Goal: Task Accomplishment & Management: Complete application form

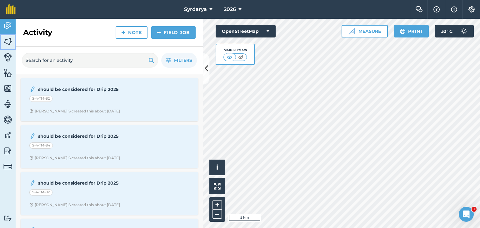
click at [8, 37] on img at bounding box center [7, 41] width 9 height 9
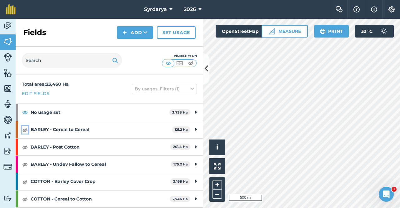
click at [24, 129] on img at bounding box center [25, 130] width 6 height 8
drag, startPoint x: 24, startPoint y: 149, endPoint x: 25, endPoint y: 157, distance: 8.4
click at [24, 149] on img at bounding box center [25, 147] width 6 height 8
click at [25, 165] on img at bounding box center [25, 164] width 6 height 8
click at [25, 181] on img at bounding box center [25, 182] width 6 height 8
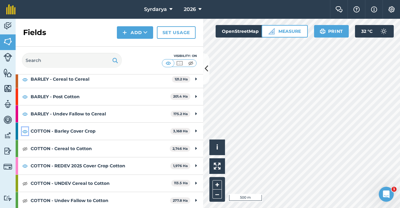
scroll to position [63, 0]
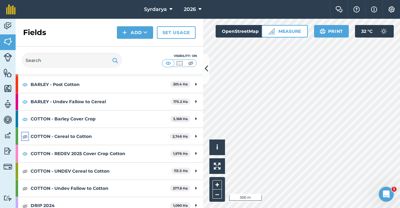
click at [24, 137] on img at bounding box center [25, 137] width 6 height 8
click at [25, 173] on img at bounding box center [25, 171] width 6 height 8
click at [27, 190] on img at bounding box center [25, 188] width 6 height 8
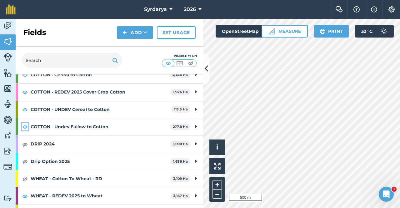
scroll to position [125, 0]
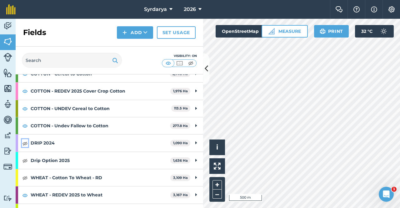
click at [23, 143] on img at bounding box center [25, 143] width 6 height 8
click at [25, 163] on img at bounding box center [25, 161] width 6 height 8
click at [27, 178] on img at bounding box center [25, 178] width 6 height 8
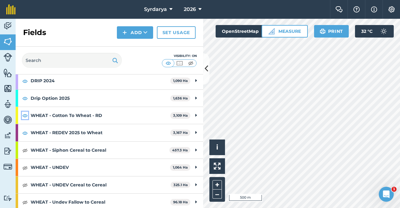
scroll to position [190, 0]
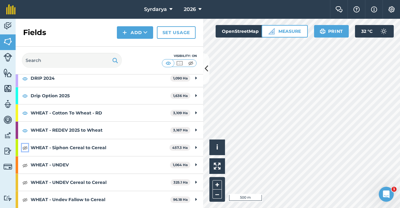
click at [24, 148] on img at bounding box center [25, 148] width 6 height 8
click at [25, 165] on img at bounding box center [25, 165] width 6 height 8
click at [25, 183] on img at bounding box center [25, 182] width 6 height 8
drag, startPoint x: 25, startPoint y: 201, endPoint x: 57, endPoint y: 171, distance: 43.6
click at [24, 201] on img at bounding box center [25, 200] width 6 height 8
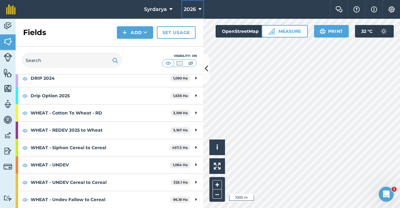
drag, startPoint x: 198, startPoint y: 6, endPoint x: 194, endPoint y: 14, distance: 8.5
click at [197, 6] on button "2026" at bounding box center [192, 9] width 23 height 19
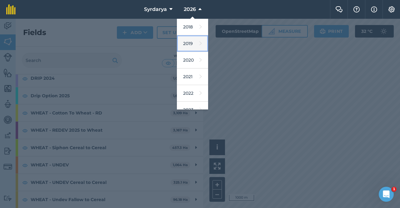
click at [188, 43] on link "2019" at bounding box center [192, 43] width 31 height 17
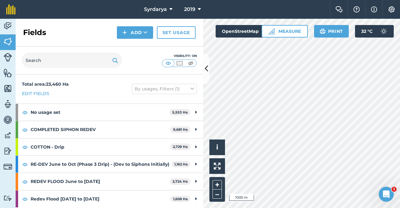
scroll to position [0, 0]
click at [178, 31] on link "Set usage" at bounding box center [176, 32] width 39 height 13
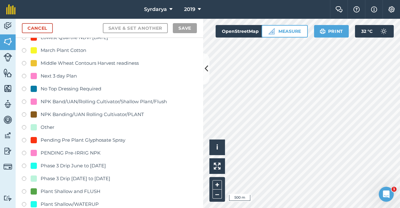
scroll to position [875, 0]
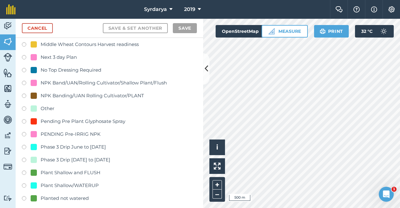
click at [24, 108] on label at bounding box center [26, 109] width 9 height 6
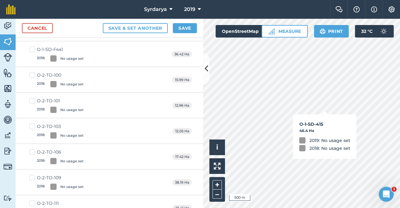
checkbox input "true"
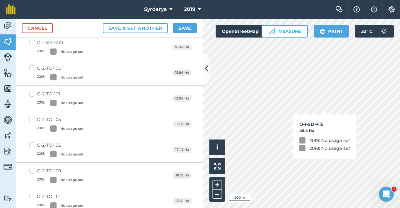
scroll to position [868, 0]
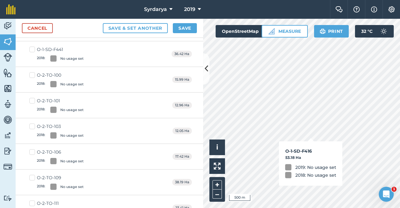
checkbox input "true"
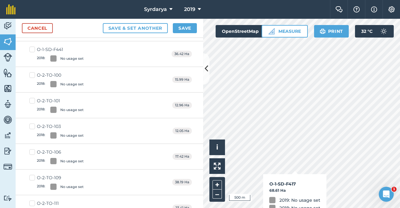
checkbox input "true"
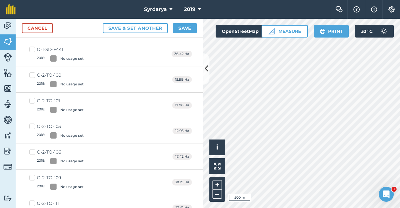
checkbox input "true"
click at [182, 28] on button "Save" at bounding box center [185, 28] width 24 height 10
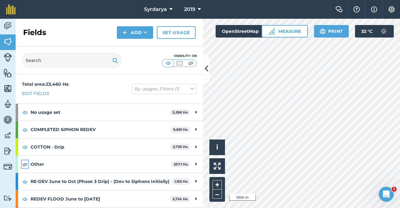
click at [24, 165] on img at bounding box center [25, 164] width 6 height 8
click at [198, 9] on icon at bounding box center [199, 10] width 3 height 8
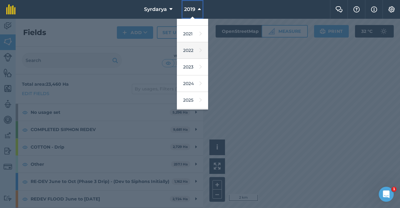
scroll to position [75, 0]
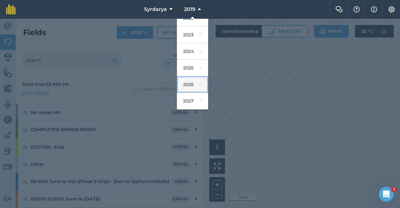
click at [189, 86] on link "2026" at bounding box center [192, 84] width 31 height 17
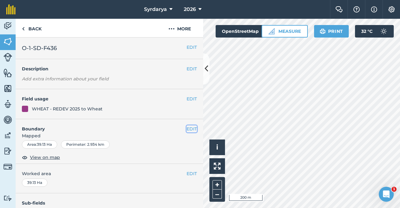
click at [187, 127] on button "EDIT" at bounding box center [192, 128] width 10 height 7
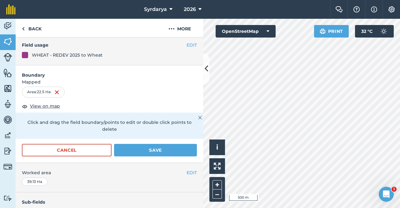
scroll to position [63, 0]
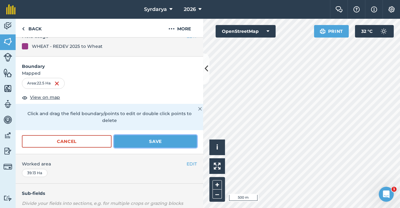
click at [154, 139] on button "Save" at bounding box center [155, 141] width 83 height 13
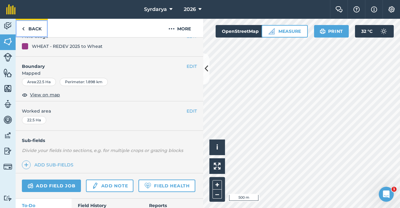
click at [22, 28] on img at bounding box center [23, 29] width 3 height 8
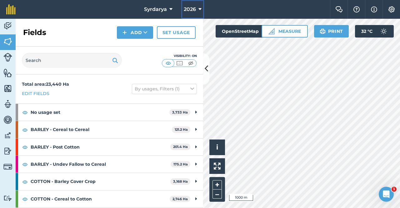
click at [193, 6] on span "2026" at bounding box center [190, 10] width 12 height 8
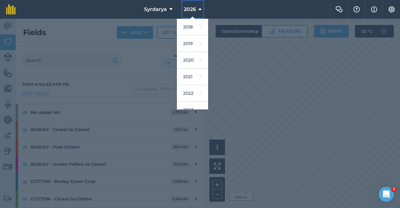
click at [193, 6] on span "2026" at bounding box center [190, 10] width 12 height 8
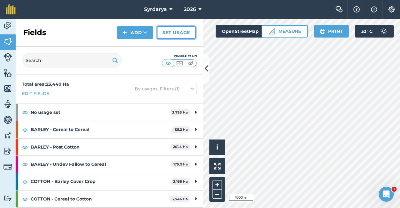
click at [177, 33] on link "Set usage" at bounding box center [176, 32] width 39 height 13
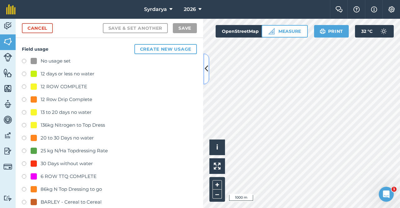
click at [207, 68] on icon at bounding box center [206, 68] width 3 height 11
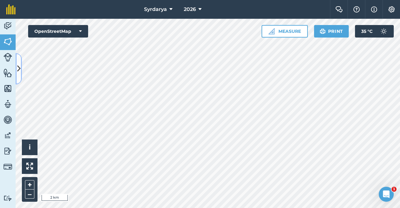
click at [18, 62] on button at bounding box center [19, 68] width 6 height 31
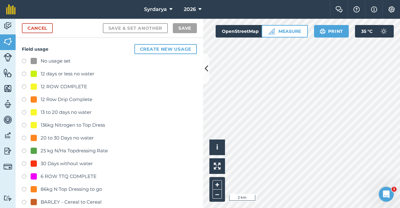
click at [24, 61] on label at bounding box center [26, 62] width 9 height 6
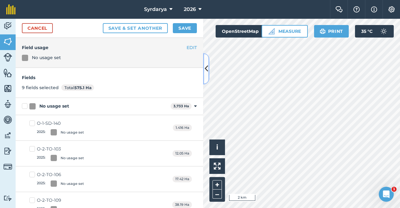
click at [205, 68] on icon at bounding box center [206, 68] width 3 height 11
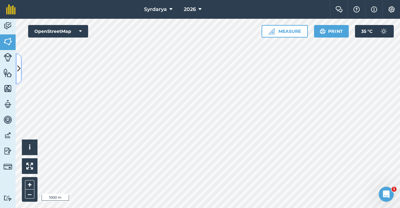
click at [19, 68] on icon at bounding box center [18, 68] width 3 height 11
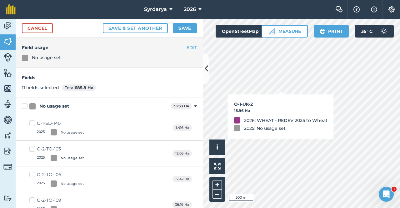
checkbox input "true"
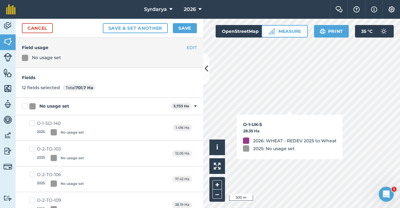
checkbox input "true"
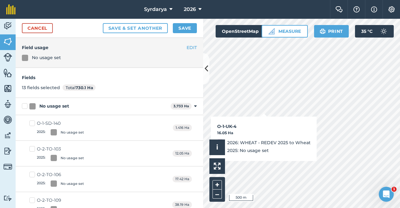
checkbox input "true"
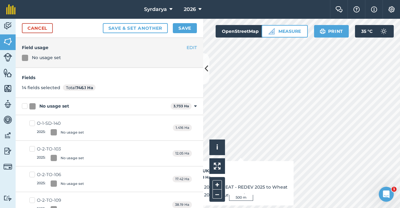
checkbox input "true"
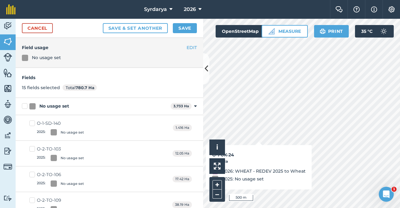
checkbox input "true"
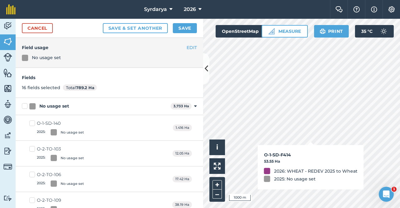
checkbox input "true"
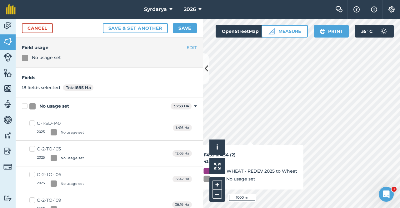
checkbox input "true"
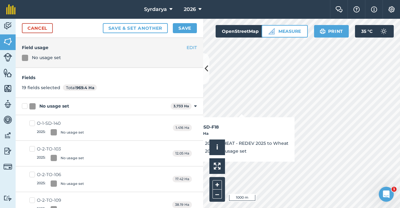
checkbox input "true"
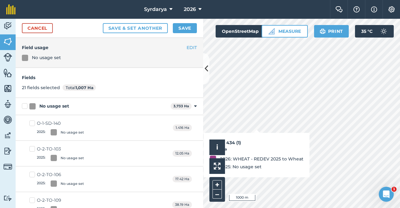
checkbox input "true"
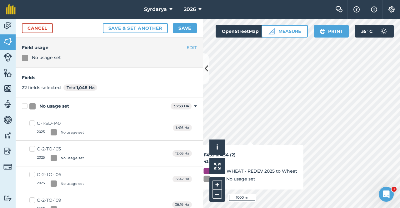
checkbox input "true"
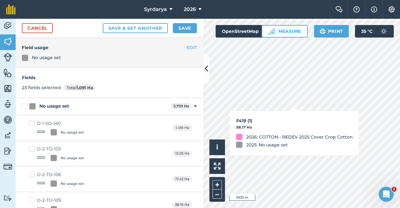
checkbox input "true"
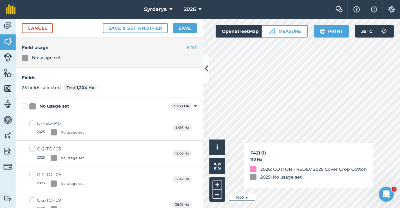
checkbox input "true"
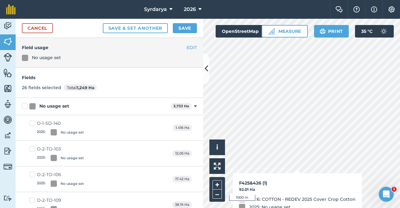
checkbox input "true"
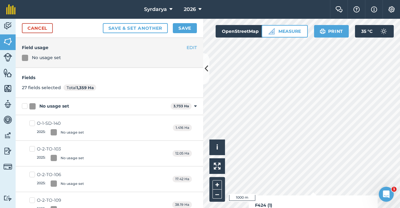
checkbox input "true"
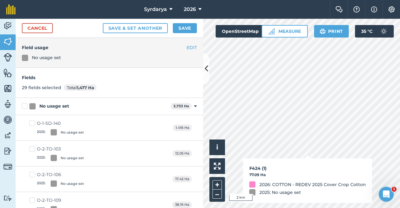
checkbox input "true"
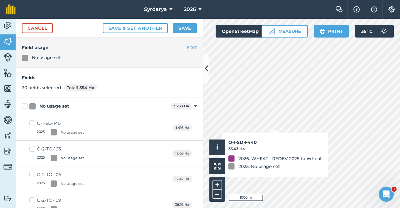
checkbox input "true"
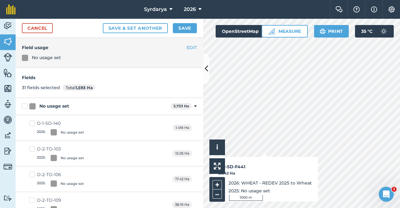
checkbox input "true"
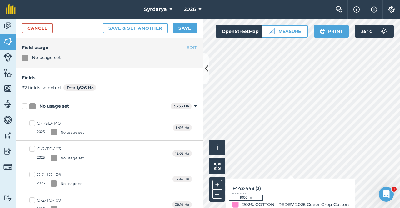
checkbox input "true"
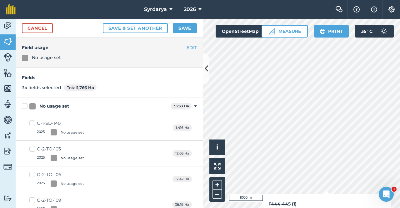
checkbox input "true"
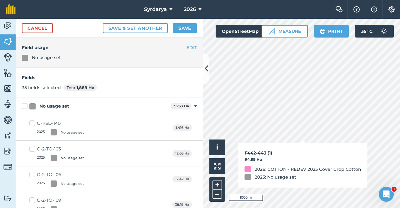
checkbox input "true"
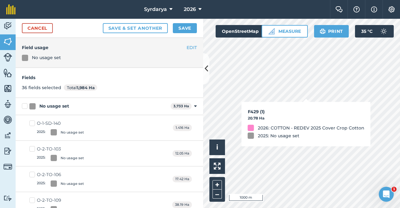
checkbox input "true"
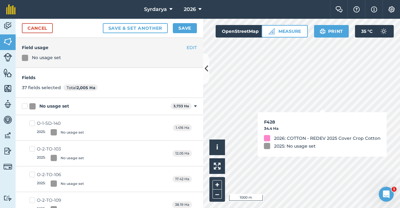
checkbox input "true"
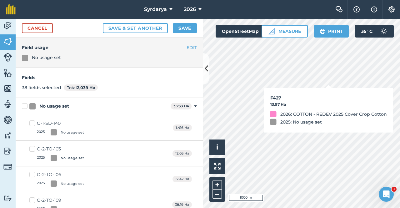
checkbox input "true"
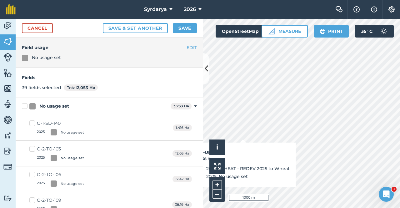
checkbox input "false"
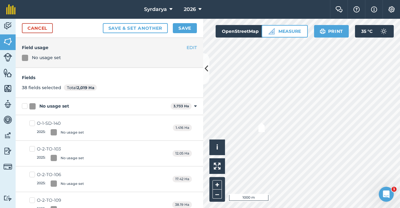
checkbox input "false"
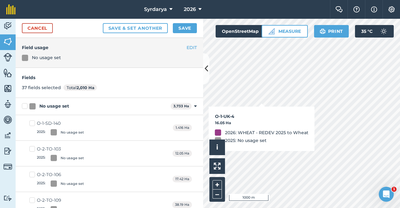
checkbox input "false"
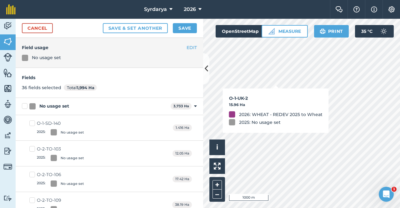
checkbox input "false"
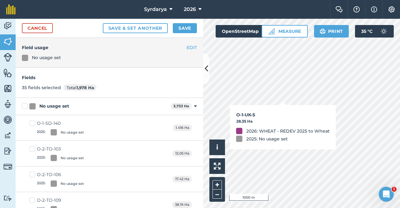
checkbox input "false"
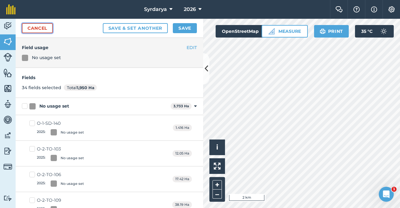
click at [35, 30] on link "Cancel" at bounding box center [37, 28] width 31 height 10
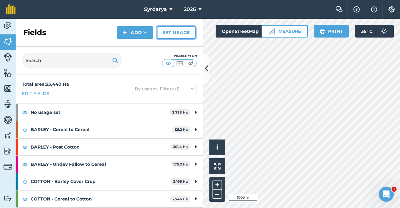
click at [172, 31] on link "Set usage" at bounding box center [176, 32] width 39 height 13
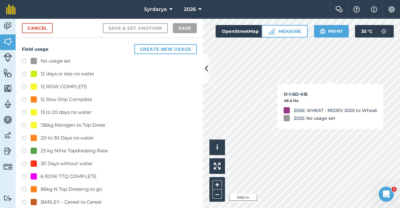
checkbox input "true"
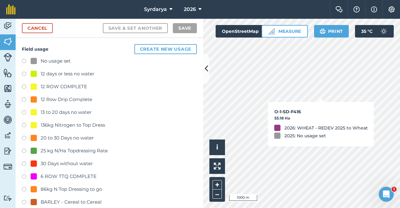
checkbox input "true"
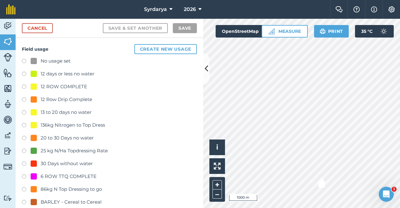
checkbox input "true"
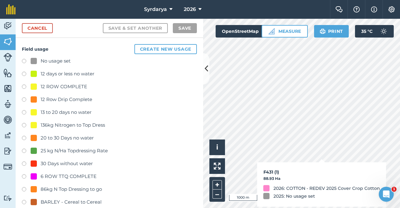
checkbox input "true"
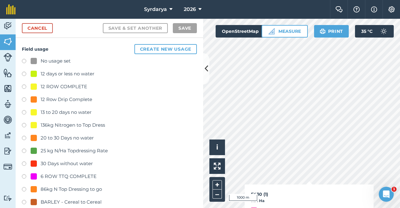
checkbox input "true"
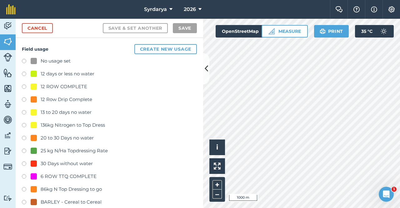
checkbox input "true"
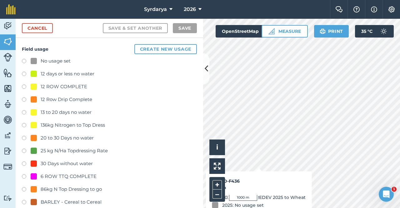
checkbox input "true"
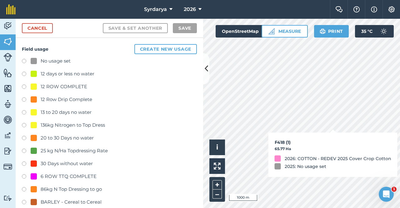
checkbox input "true"
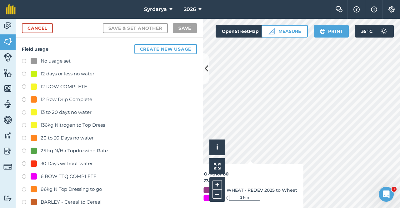
checkbox input "true"
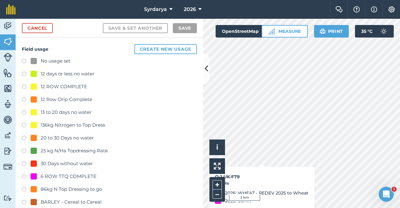
checkbox input "true"
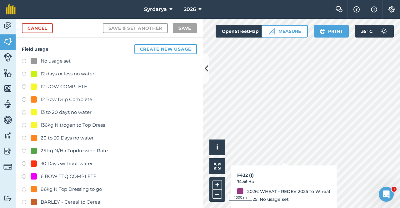
checkbox input "true"
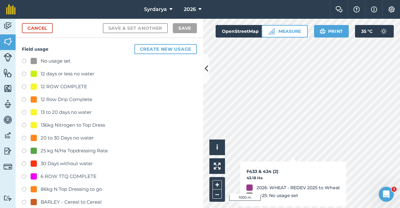
checkbox input "true"
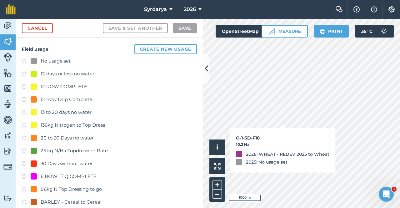
checkbox input "true"
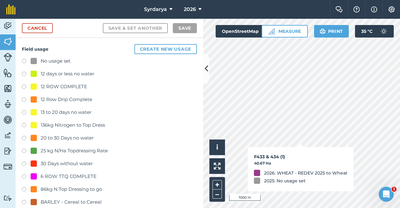
checkbox input "true"
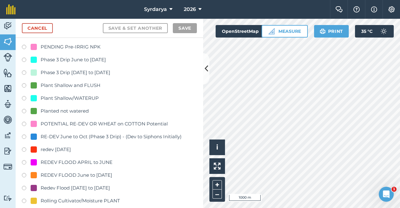
scroll to position [969, 0]
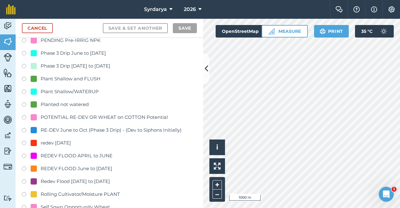
click at [23, 182] on label at bounding box center [26, 182] width 9 height 6
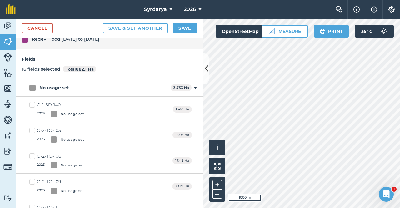
scroll to position [0, 0]
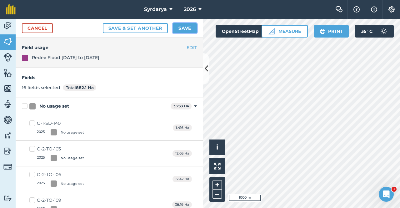
drag, startPoint x: 182, startPoint y: 28, endPoint x: 183, endPoint y: 39, distance: 10.3
click at [183, 28] on button "Save" at bounding box center [185, 28] width 24 height 10
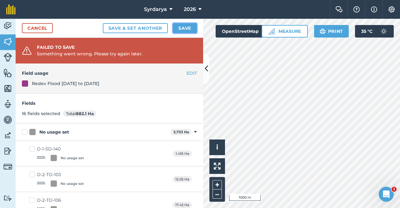
click at [185, 28] on button "Save" at bounding box center [185, 28] width 24 height 10
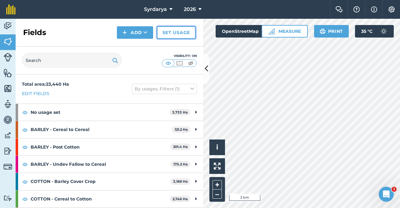
click at [176, 33] on link "Set usage" at bounding box center [176, 32] width 39 height 13
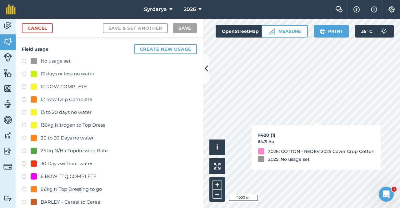
checkbox input "true"
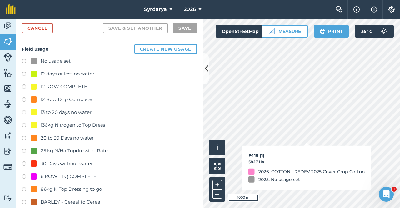
checkbox input "true"
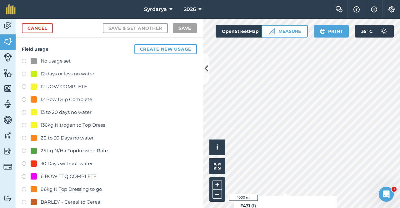
checkbox input "true"
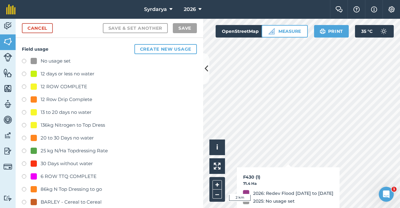
checkbox input "true"
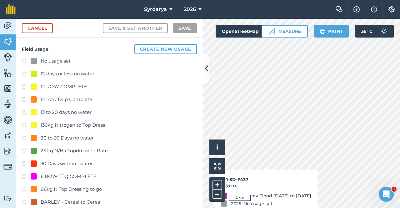
checkbox input "true"
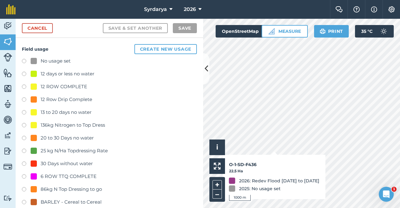
checkbox input "true"
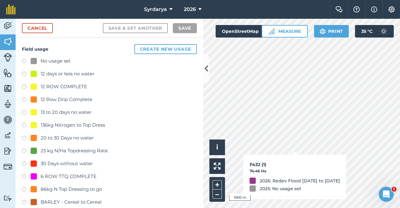
checkbox input "true"
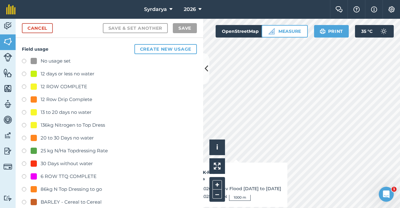
checkbox input "true"
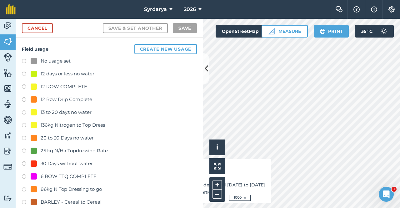
checkbox input "true"
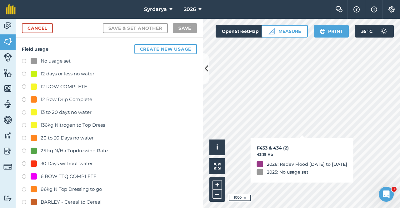
checkbox input "true"
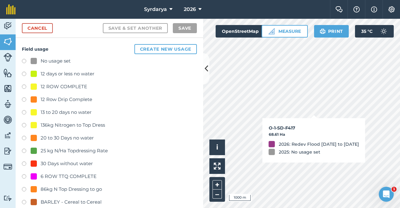
checkbox input "true"
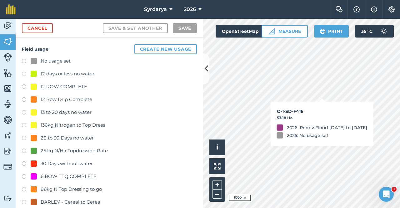
checkbox input "true"
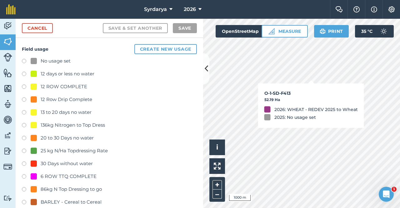
checkbox input "true"
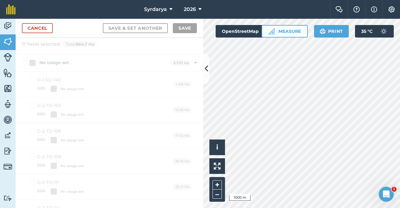
scroll to position [1281, 0]
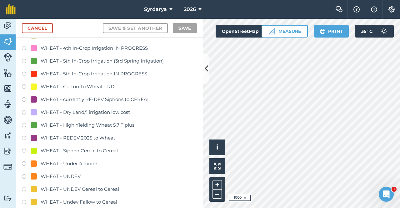
click at [23, 138] on label at bounding box center [26, 139] width 9 height 6
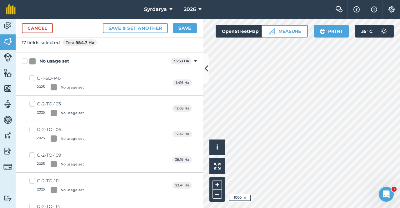
scroll to position [0, 0]
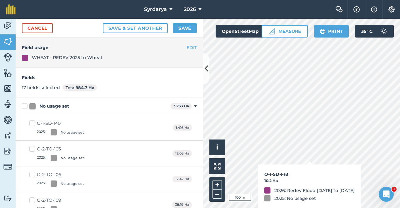
checkbox input "true"
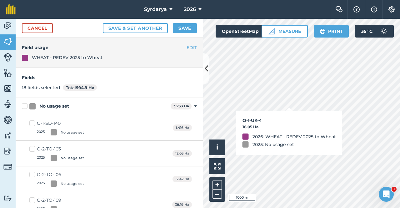
checkbox input "true"
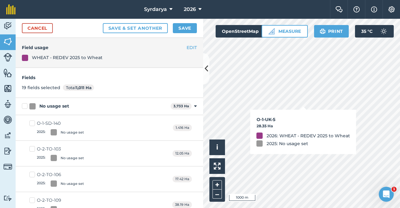
checkbox input "true"
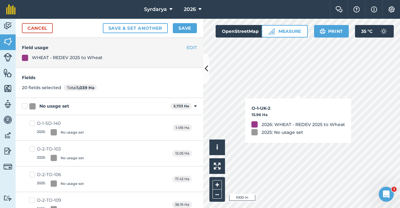
checkbox input "true"
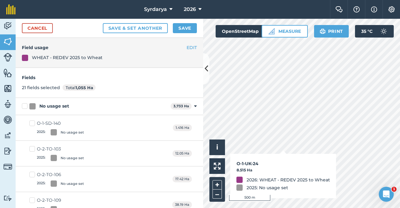
checkbox input "true"
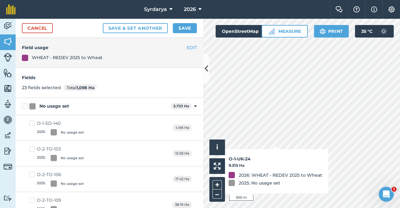
checkbox input "false"
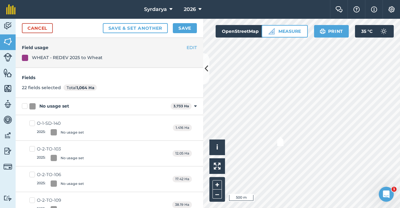
checkbox input "false"
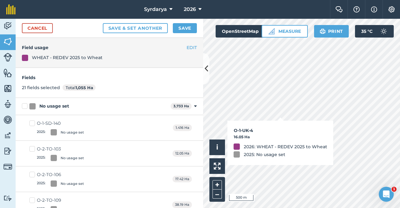
checkbox input "false"
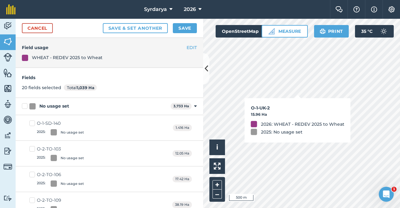
checkbox input "false"
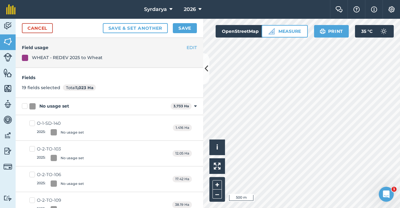
checkbox input "false"
click at [185, 27] on button "Save" at bounding box center [185, 28] width 24 height 10
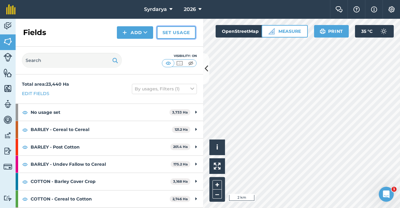
click at [178, 32] on link "Set usage" at bounding box center [176, 32] width 39 height 13
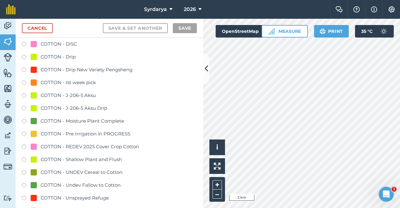
scroll to position [469, 0]
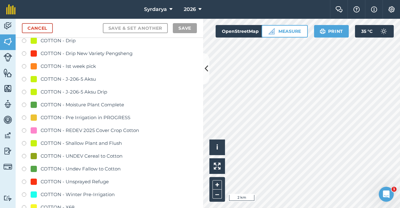
click at [24, 131] on label at bounding box center [26, 131] width 9 height 6
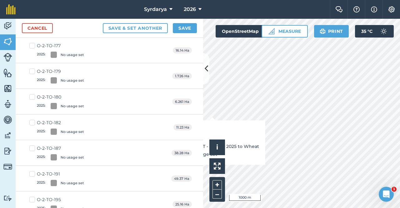
checkbox input "true"
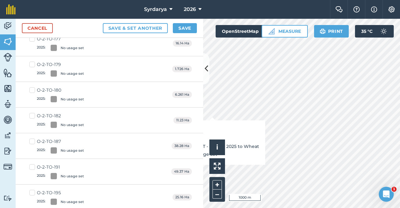
scroll to position [462, 0]
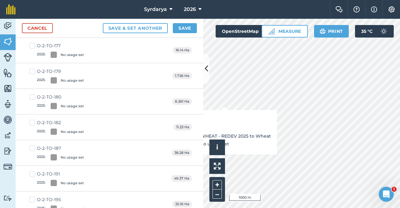
checkbox input "true"
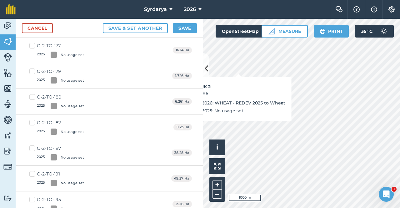
checkbox input "true"
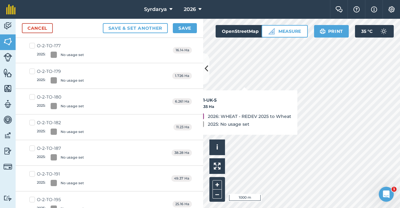
checkbox input "true"
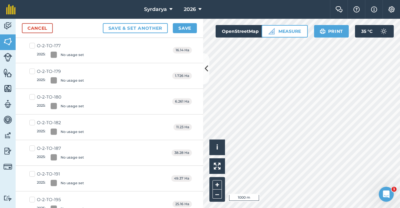
checkbox input "true"
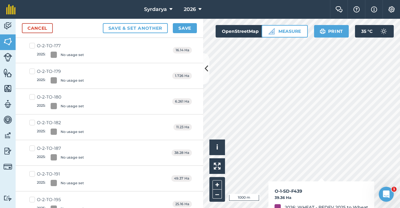
checkbox input "true"
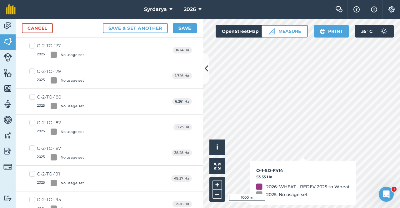
checkbox input "true"
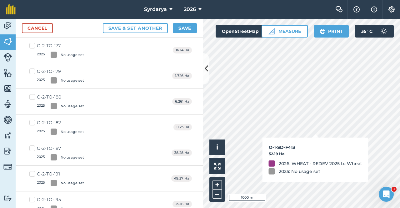
checkbox input "true"
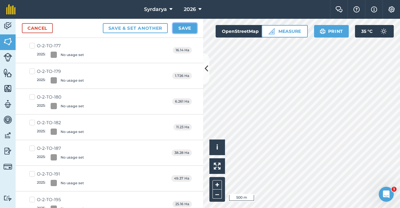
click at [179, 27] on button "Save" at bounding box center [185, 28] width 24 height 10
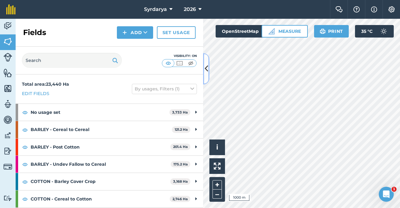
click at [207, 70] on icon at bounding box center [206, 68] width 3 height 11
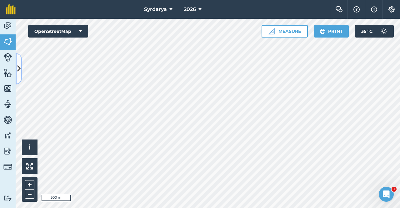
click at [20, 66] on icon at bounding box center [18, 68] width 3 height 11
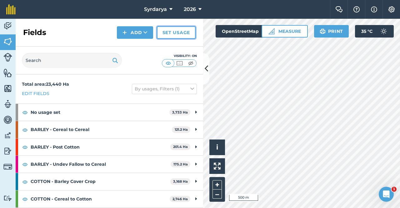
click at [182, 32] on link "Set usage" at bounding box center [176, 32] width 39 height 13
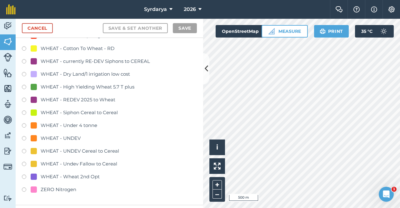
scroll to position [1313, 0]
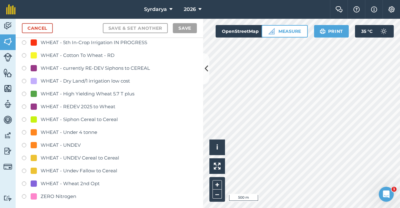
click at [24, 108] on label at bounding box center [26, 107] width 9 height 6
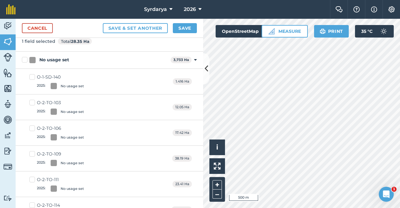
scroll to position [0, 0]
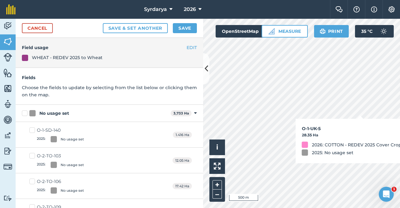
checkbox input "true"
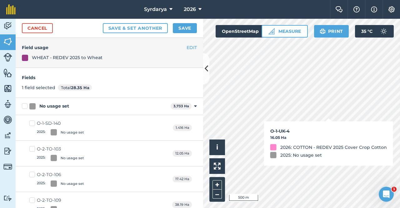
checkbox input "true"
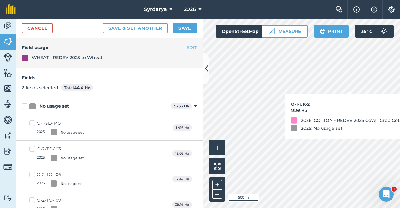
checkbox input "true"
checkbox input "false"
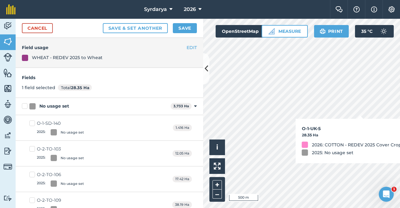
checkbox input "false"
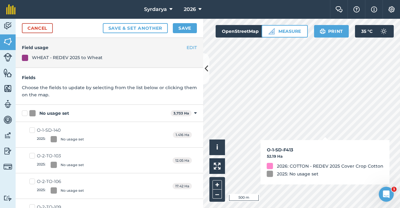
checkbox input "true"
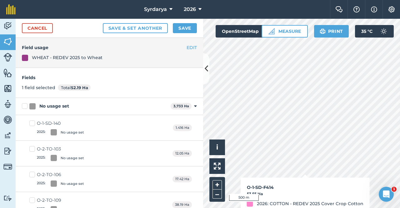
checkbox input "true"
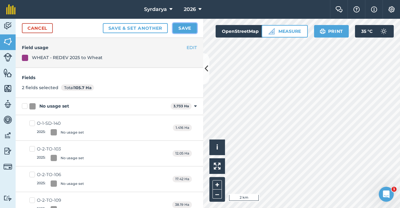
click at [181, 28] on button "Save" at bounding box center [185, 28] width 24 height 10
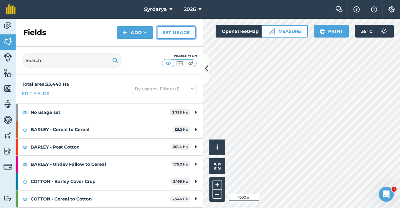
click at [185, 30] on link "Set usage" at bounding box center [176, 32] width 39 height 13
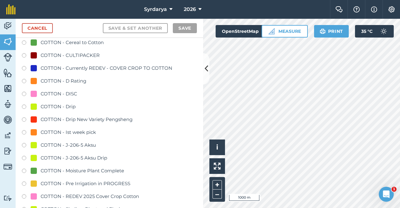
scroll to position [406, 0]
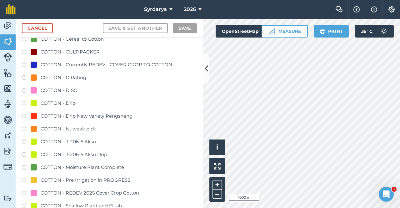
click at [24, 193] on label at bounding box center [26, 194] width 9 height 6
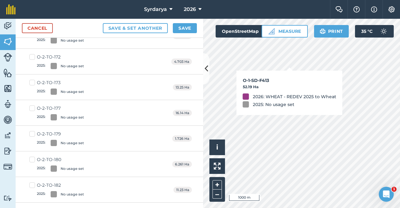
checkbox input "true"
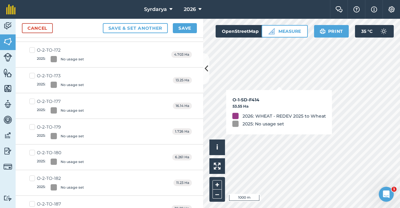
scroll to position [399, 0]
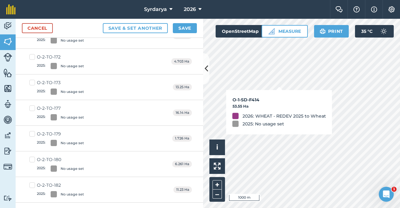
checkbox input "true"
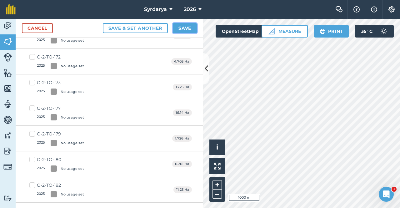
click at [183, 26] on button "Save" at bounding box center [185, 28] width 24 height 10
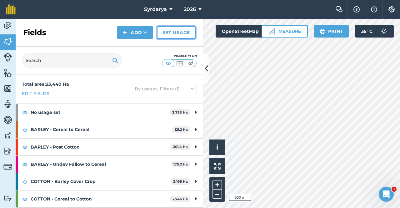
click at [180, 33] on link "Set usage" at bounding box center [176, 32] width 39 height 13
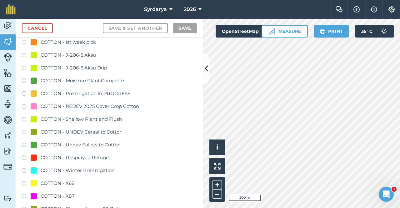
scroll to position [500, 0]
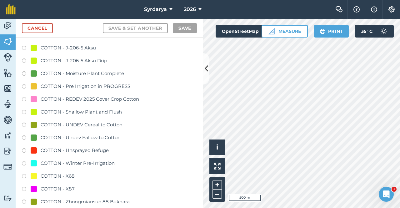
click at [205, 67] on icon at bounding box center [206, 68] width 3 height 11
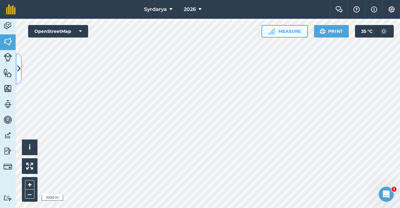
click at [16, 68] on button at bounding box center [19, 68] width 6 height 31
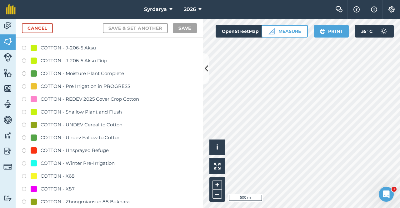
click at [192, 98] on div "Activity Fields Livestock Features Maps Team Vehicles Data Reporting Billing Tu…" at bounding box center [200, 113] width 400 height 189
click at [40, 26] on link "Cancel" at bounding box center [37, 28] width 31 height 10
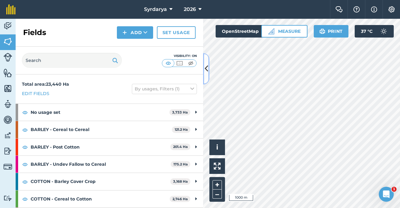
click at [208, 68] on icon at bounding box center [206, 68] width 3 height 11
